Goal: Task Accomplishment & Management: Use online tool/utility

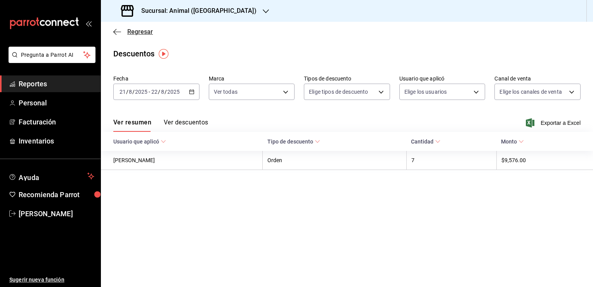
click at [115, 31] on icon "button" at bounding box center [117, 31] width 8 height 0
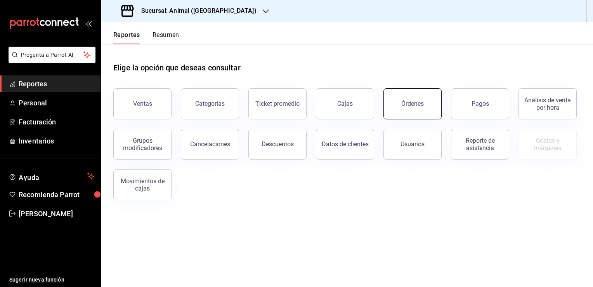
click at [424, 97] on button "Órdenes" at bounding box center [413, 103] width 58 height 31
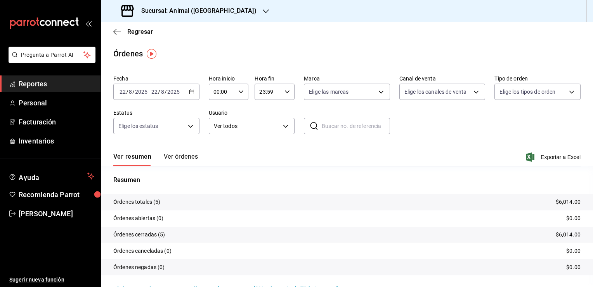
click at [189, 92] on icon "button" at bounding box center [191, 91] width 5 height 5
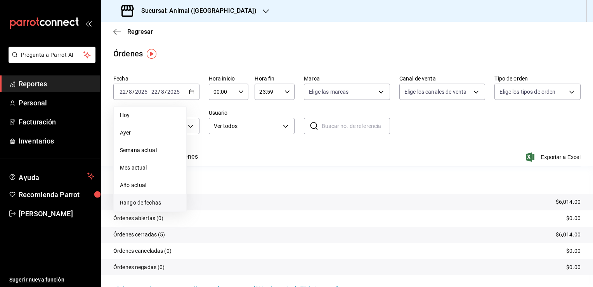
click at [123, 201] on span "Rango de fechas" at bounding box center [150, 202] width 60 height 8
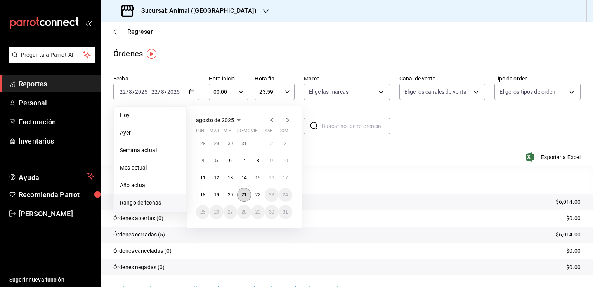
click at [248, 195] on button "21" at bounding box center [244, 195] width 14 height 14
click at [252, 193] on button "22" at bounding box center [258, 195] width 14 height 14
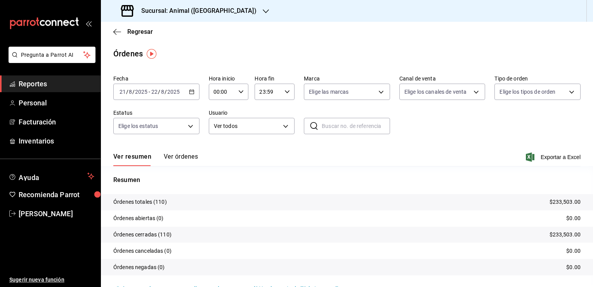
click at [242, 94] on icon "button" at bounding box center [240, 91] width 5 height 5
click at [216, 109] on span "00" at bounding box center [217, 111] width 7 height 6
click at [216, 109] on span "04" at bounding box center [217, 108] width 7 height 6
type input "04:00"
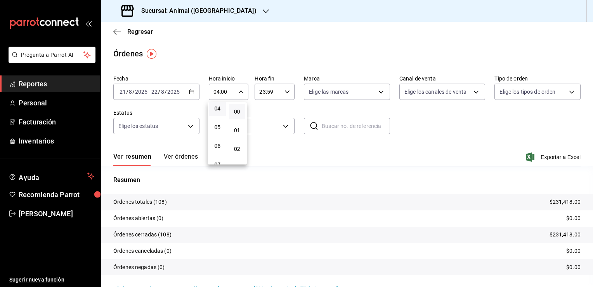
click at [285, 91] on div at bounding box center [296, 143] width 593 height 287
click at [285, 91] on icon "button" at bounding box center [287, 91] width 5 height 5
click at [283, 115] on span "57" at bounding box center [282, 118] width 7 height 6
type input "23:57"
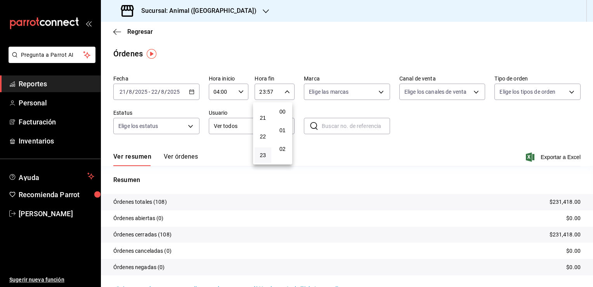
click at [283, 115] on button "00" at bounding box center [283, 112] width 17 height 16
click at [260, 116] on span "21" at bounding box center [262, 118] width 7 height 6
type input "21:00"
click at [260, 116] on button "04" at bounding box center [263, 120] width 17 height 16
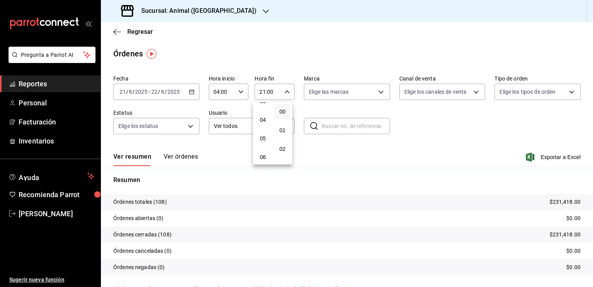
type input "04:00"
click at [448, 122] on div at bounding box center [296, 143] width 593 height 287
click at [549, 156] on span "Exportar a Excel" at bounding box center [554, 156] width 53 height 9
